Goal: Register for event/course

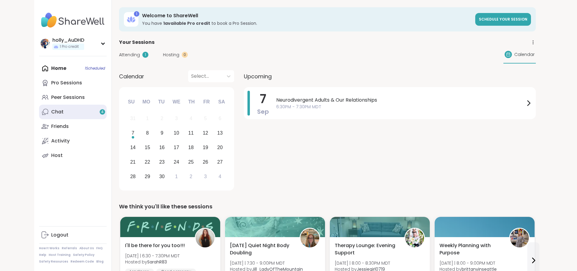
click at [46, 119] on link "Chat 4" at bounding box center [73, 112] width 68 height 15
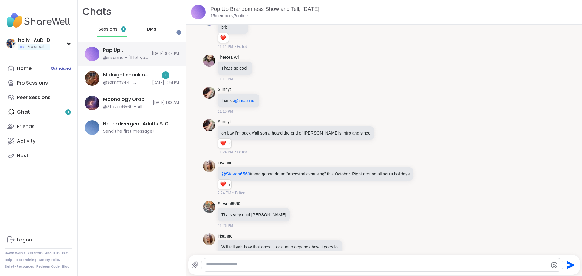
scroll to position [5842, 0]
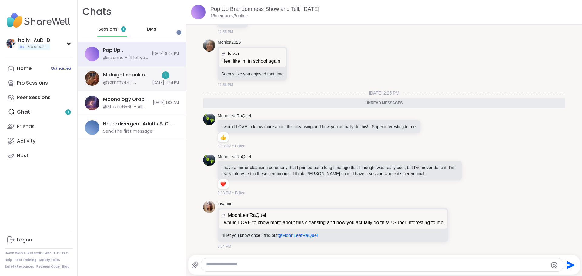
click at [132, 78] on div "Midnight snack n chat, [DATE]" at bounding box center [125, 74] width 45 height 7
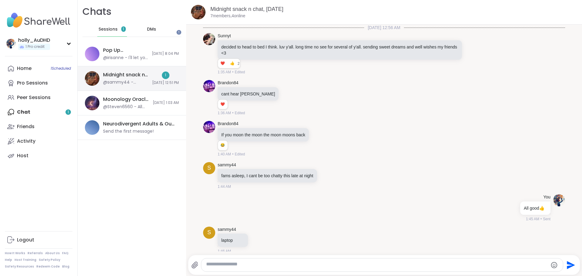
scroll to position [738, 0]
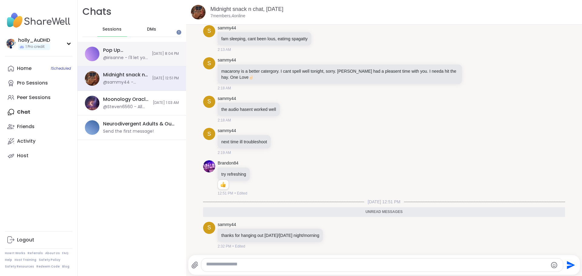
click at [132, 61] on div "@irisanne - I'll let you know once i find out @MoonLeafRaQuel" at bounding box center [125, 58] width 45 height 6
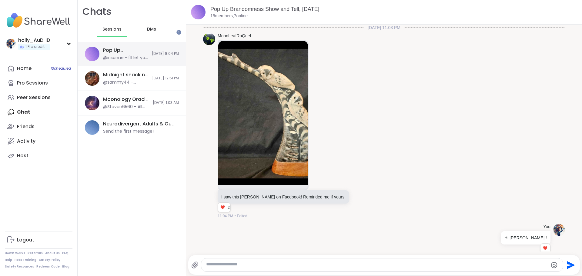
scroll to position [5824, 0]
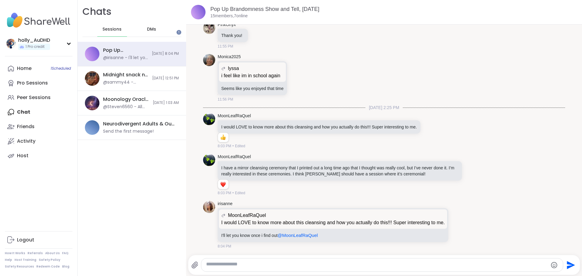
click at [156, 31] on span "DMs" at bounding box center [151, 29] width 9 height 6
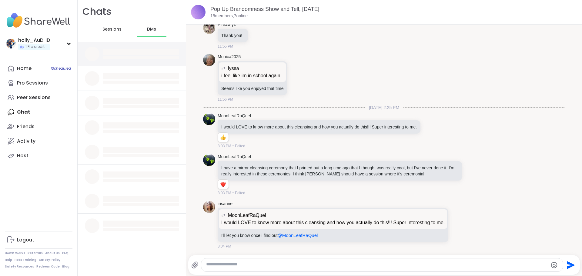
click at [136, 59] on div at bounding box center [141, 57] width 76 height 3
click at [121, 32] on span "Sessions" at bounding box center [111, 29] width 19 height 6
click at [156, 32] on span "DMs" at bounding box center [151, 29] width 9 height 6
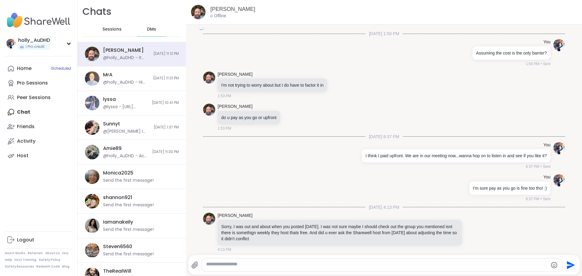
scroll to position [2959, 0]
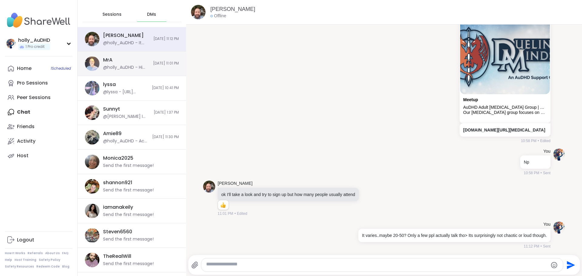
scroll to position [15, 0]
click at [164, 71] on div "MrA @holly_AuDHD - Hi Mr. A! I was wondering if it would be possible to hold yo…" at bounding box center [132, 63] width 108 height 25
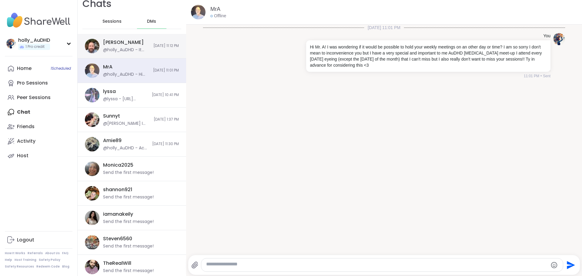
scroll to position [0, 0]
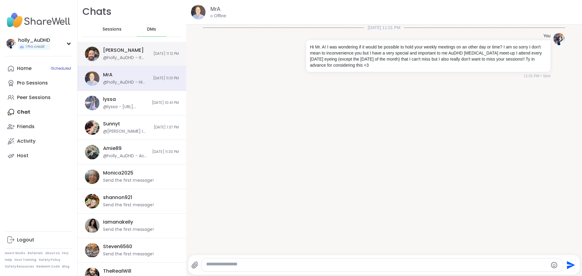
click at [128, 62] on div "[PERSON_NAME] @holly_AuDHD - It varies..maybe 20-50? Only a few ppl actually ta…" at bounding box center [132, 54] width 108 height 25
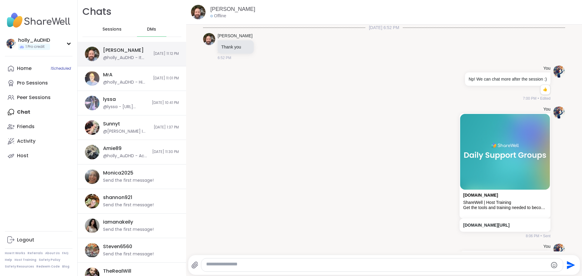
scroll to position [2959, 0]
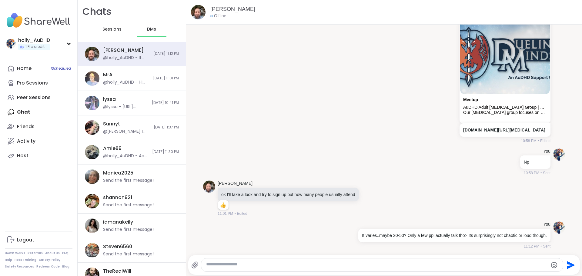
click at [237, 259] on div at bounding box center [382, 264] width 362 height 13
click at [239, 262] on textarea "Type your message" at bounding box center [377, 265] width 342 height 8
type textarea "**********"
click at [345, 264] on textarea "**********" at bounding box center [376, 265] width 313 height 8
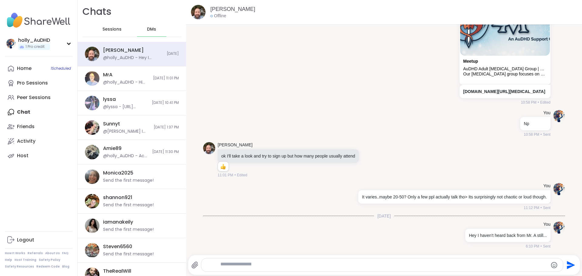
scroll to position [3007, 0]
click at [345, 262] on textarea "Type your message" at bounding box center [376, 265] width 313 height 8
type textarea "**********"
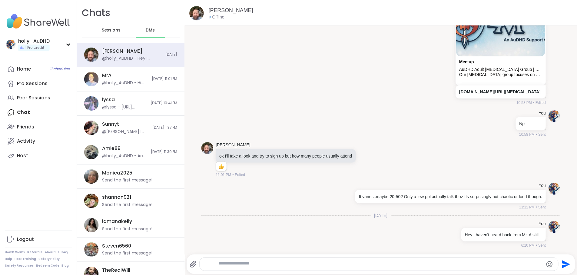
scroll to position [3047, 0]
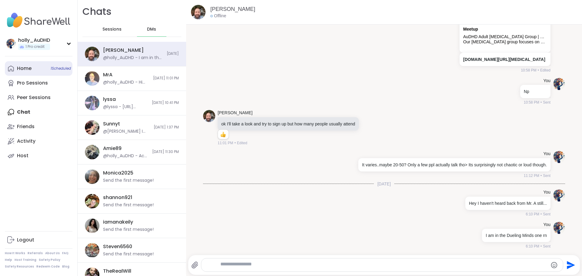
click at [55, 76] on link "Home 1 Scheduled" at bounding box center [39, 68] width 68 height 15
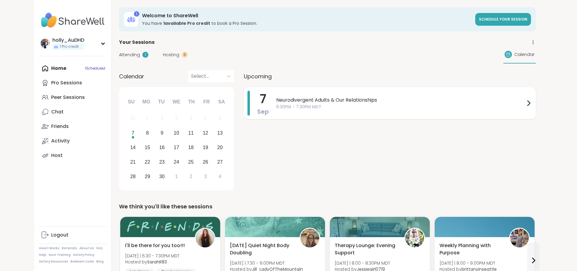
click at [315, 110] on span "6:30PM - 7:30PM MDT" at bounding box center [400, 107] width 249 height 6
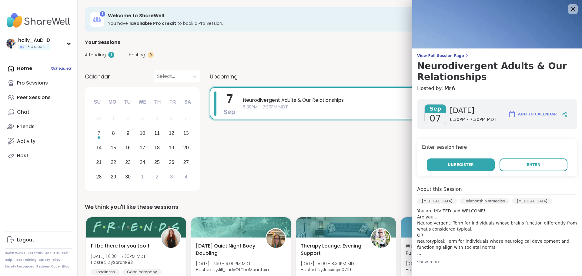
click at [450, 167] on span "Unregister" at bounding box center [460, 164] width 26 height 5
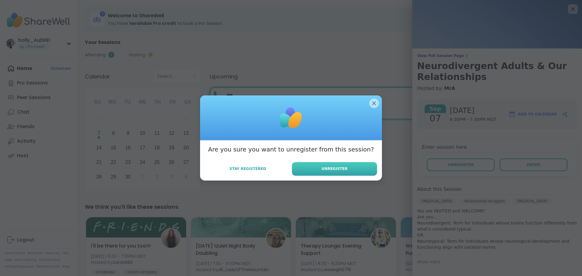
click at [321, 171] on span "Unregister" at bounding box center [334, 168] width 26 height 5
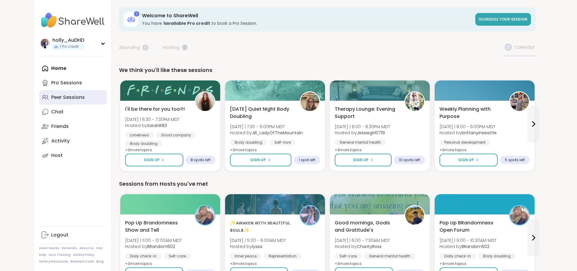
click at [51, 101] on div "Peer Sessions" at bounding box center [68, 97] width 34 height 7
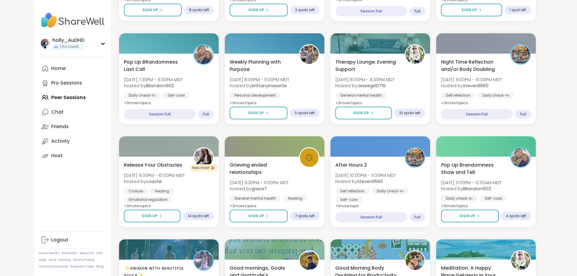
scroll to position [393, 0]
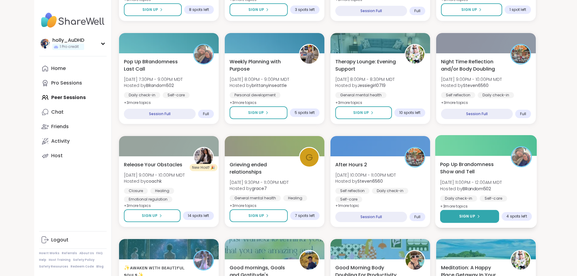
click at [499, 223] on button "Sign Up" at bounding box center [469, 216] width 59 height 13
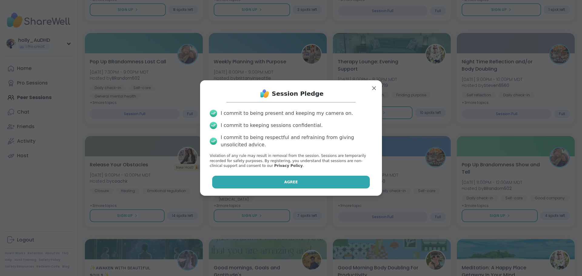
click at [320, 188] on button "Agree" at bounding box center [291, 182] width 158 height 13
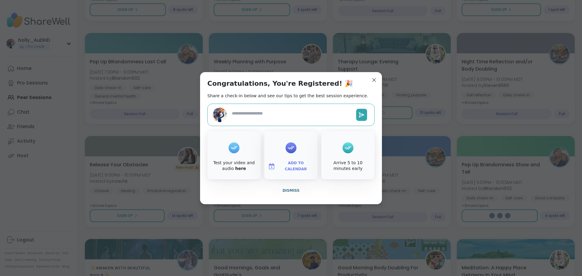
type textarea "*"
click at [298, 172] on span "Add to Calendar" at bounding box center [295, 166] width 36 height 12
click at [286, 111] on button "Google Calendar" at bounding box center [291, 110] width 46 height 13
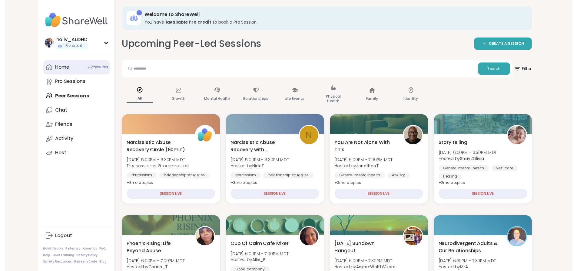
scroll to position [0, 0]
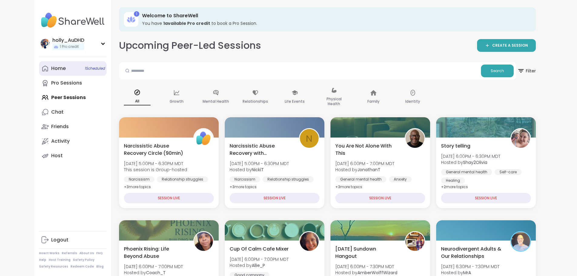
click at [46, 76] on link "Home 1 Scheduled" at bounding box center [73, 68] width 68 height 15
